Goal: Obtain resource: Obtain resource

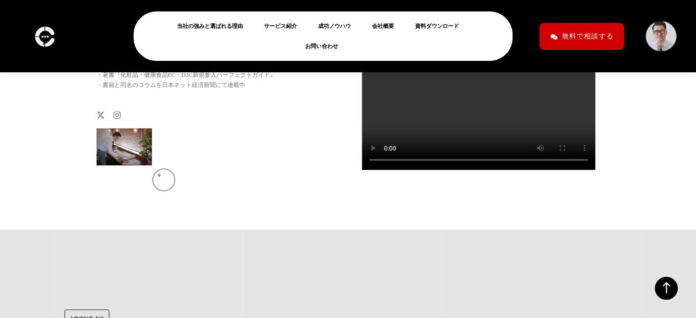
scroll to position [1680, 0]
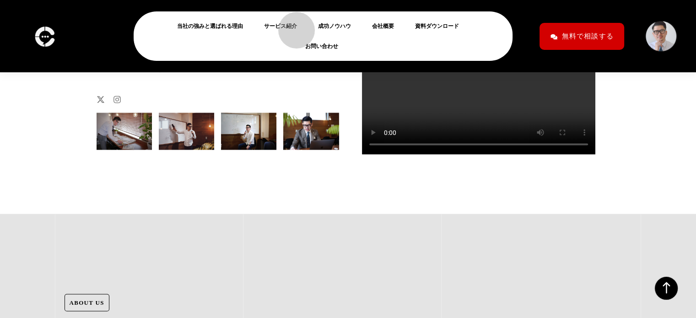
click at [292, 26] on link "サービス紹介" at bounding box center [284, 26] width 40 height 11
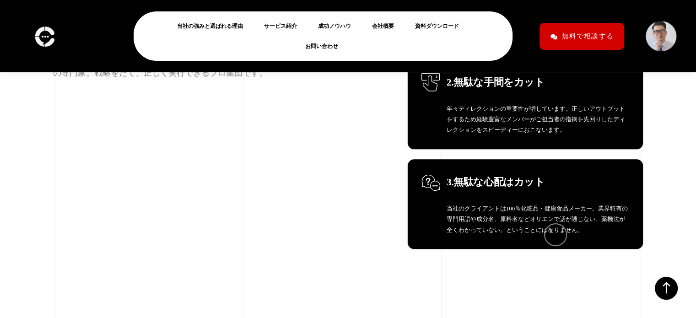
scroll to position [4608, 0]
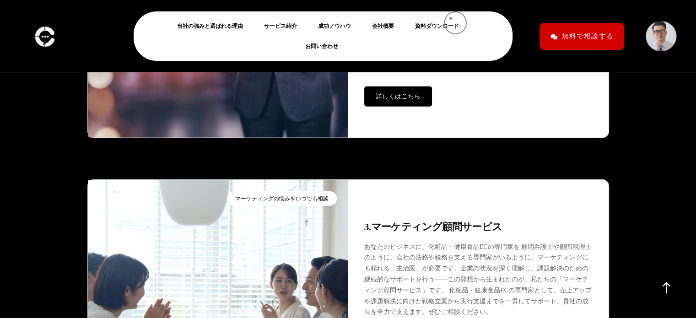
click at [448, 19] on li "資料ダウンロード" at bounding box center [440, 26] width 60 height 20
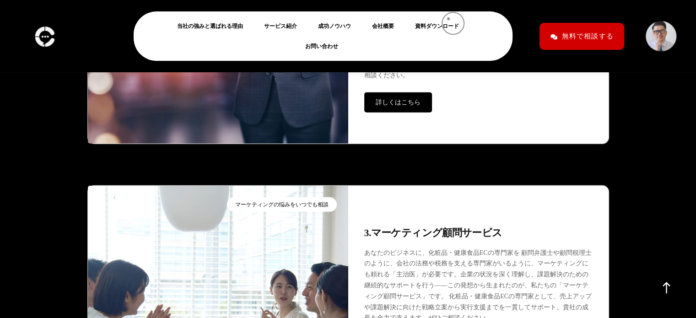
scroll to position [2699, 0]
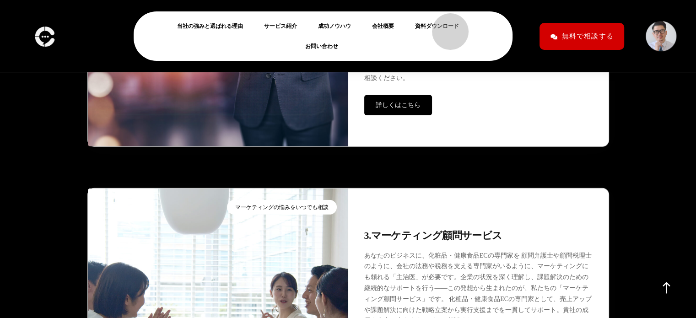
click at [445, 27] on link "資料ダウンロード" at bounding box center [440, 26] width 51 height 11
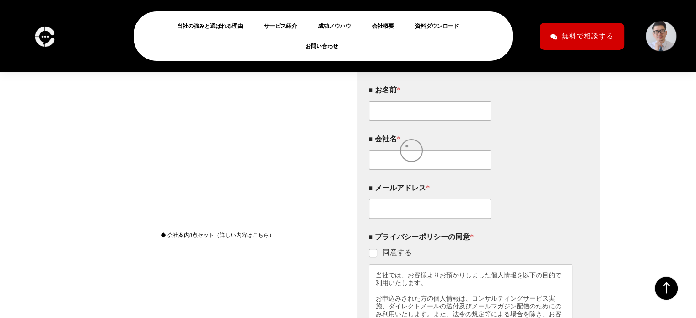
scroll to position [233, 0]
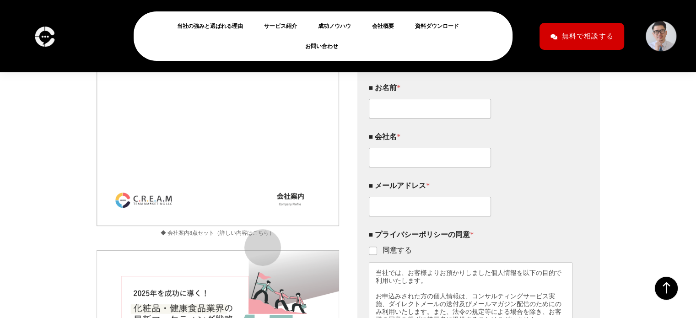
click at [258, 238] on link "◆ 会社案内8点セット（詳しい内容はこちら）" at bounding box center [217, 233] width 242 height 10
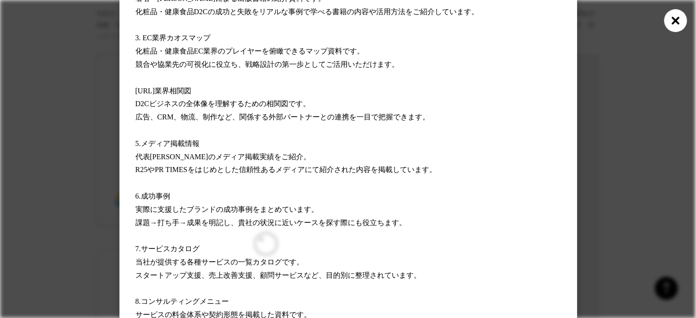
scroll to position [205, 0]
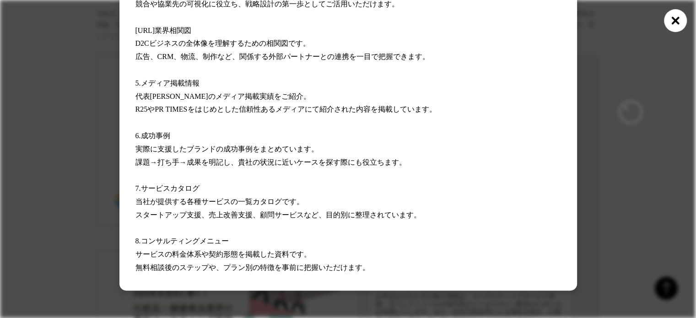
drag, startPoint x: 626, startPoint y: 107, endPoint x: 604, endPoint y: 120, distance: 25.2
click at [624, 107] on div "会社案内8点セット 1.会社案内 クリームチームマーケティング合同会社の概要資料です。 支援実績・代表プロフィール・サービス方針など、初めての方にもわかりやす…" at bounding box center [348, 56] width 696 height 523
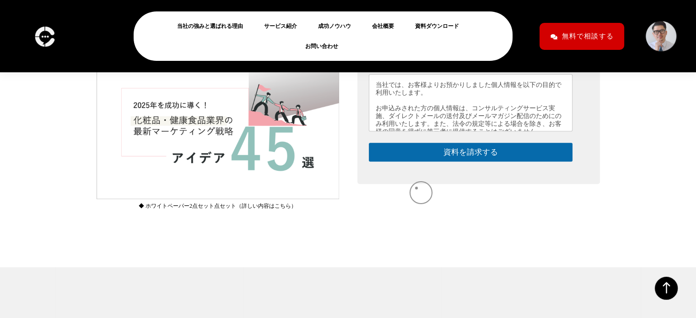
scroll to position [423, 0]
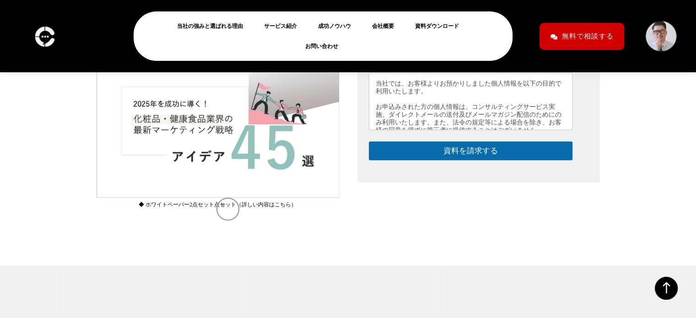
click at [223, 198] on img at bounding box center [217, 129] width 242 height 137
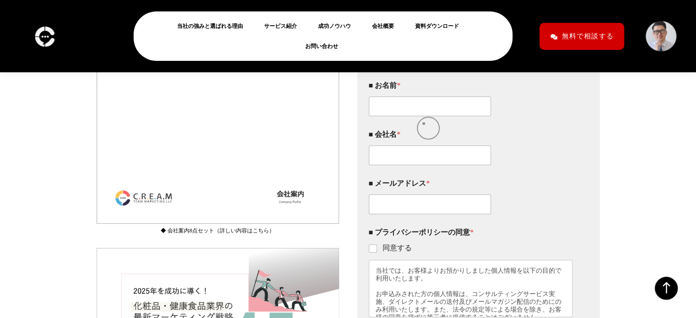
scroll to position [238, 0]
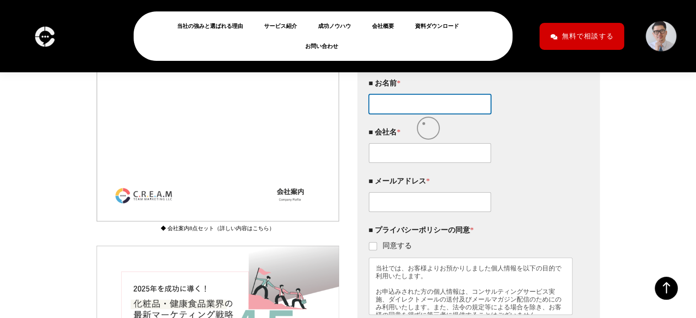
click at [424, 114] on input "■ お名前 *" at bounding box center [430, 104] width 122 height 20
type input "ｍ"
type input "西島"
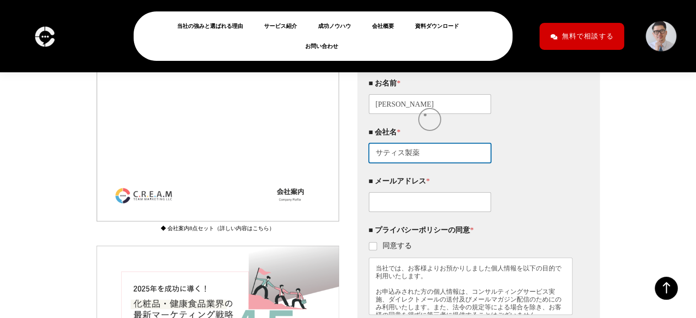
type input "サティス製薬"
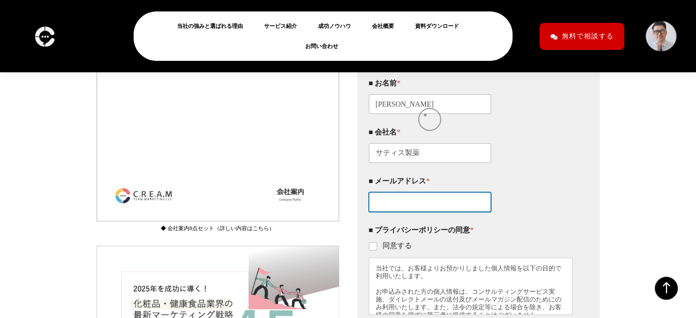
type input "ｎ"
type input "n"
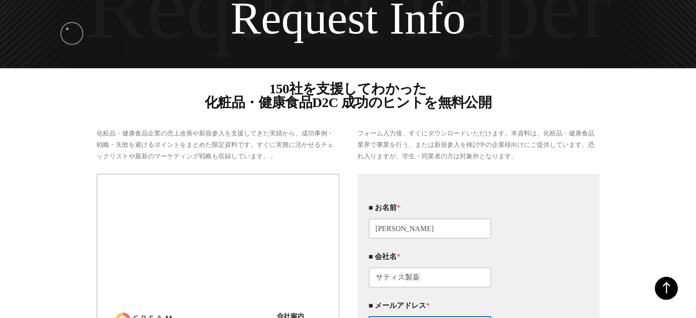
scroll to position [0, 0]
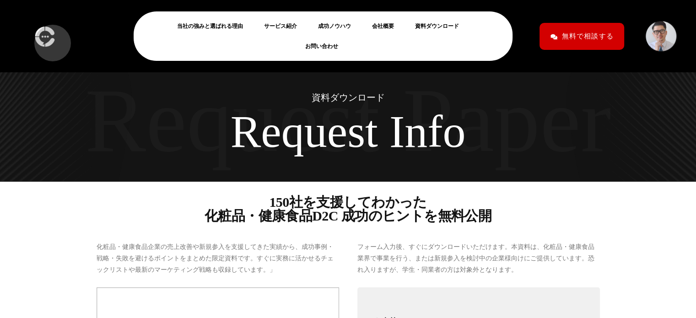
click at [49, 38] on img at bounding box center [44, 36] width 25 height 27
